Goal: Information Seeking & Learning: Learn about a topic

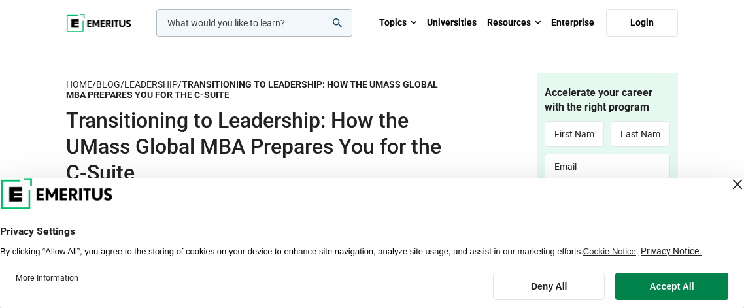
click at [728, 186] on div "Close Layer" at bounding box center [737, 184] width 18 height 18
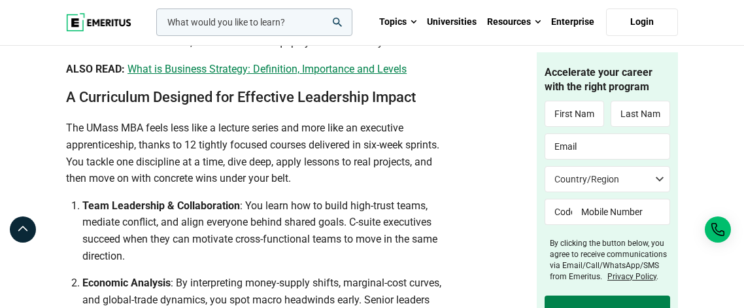
scroll to position [1452, 0]
click at [417, 156] on span "The UMass MBA feels less like a lecture series and more like an executive appre…" at bounding box center [252, 152] width 373 height 63
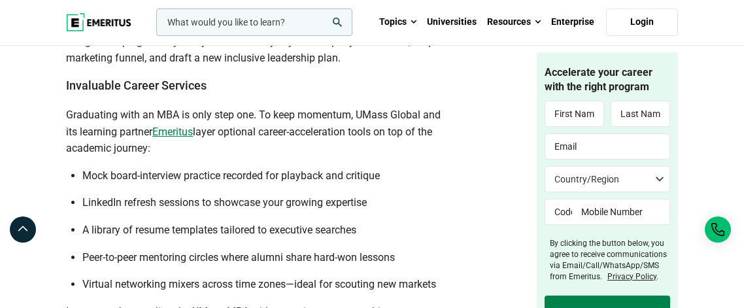
scroll to position [3261, 0]
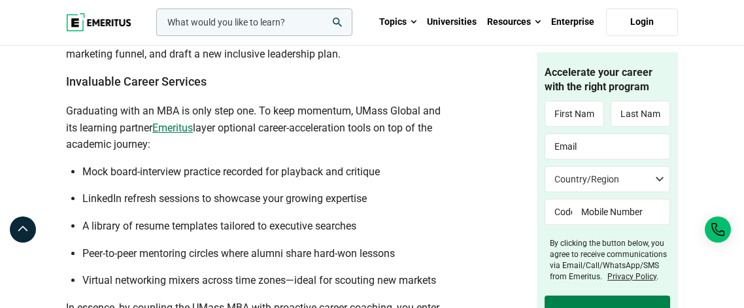
click at [362, 178] on span "Mock board-interview practice recorded for playback and critique" at bounding box center [231, 171] width 298 height 12
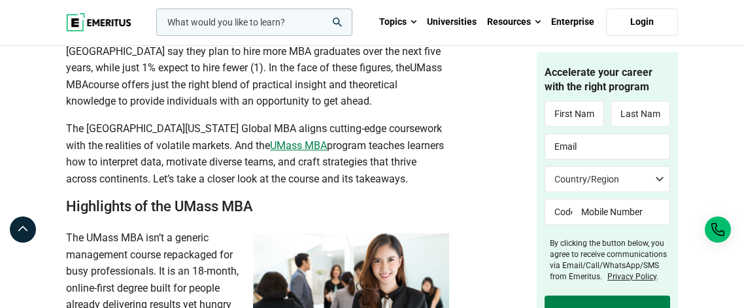
scroll to position [728, 0]
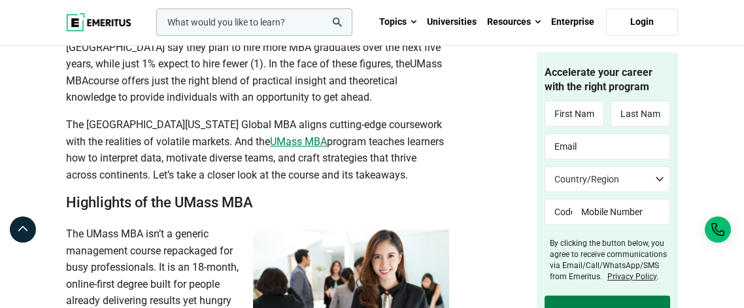
click at [279, 148] on span "UMass MBA" at bounding box center [298, 141] width 57 height 12
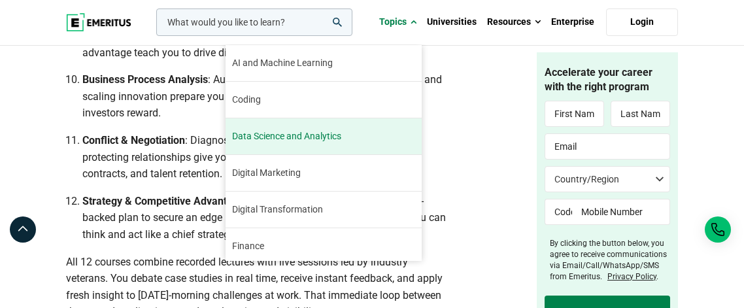
scroll to position [148, 0]
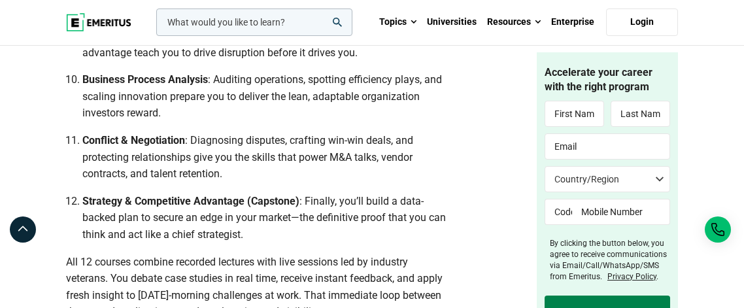
click at [517, 99] on div "Home / Blog / Leadership / Transitioning to Leadership: How the UMass Global MB…" at bounding box center [372, 22] width 628 height 4113
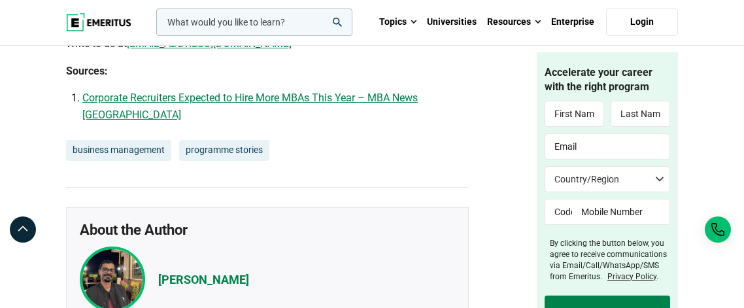
scroll to position [3782, 0]
